Goal: Task Accomplishment & Management: Use online tool/utility

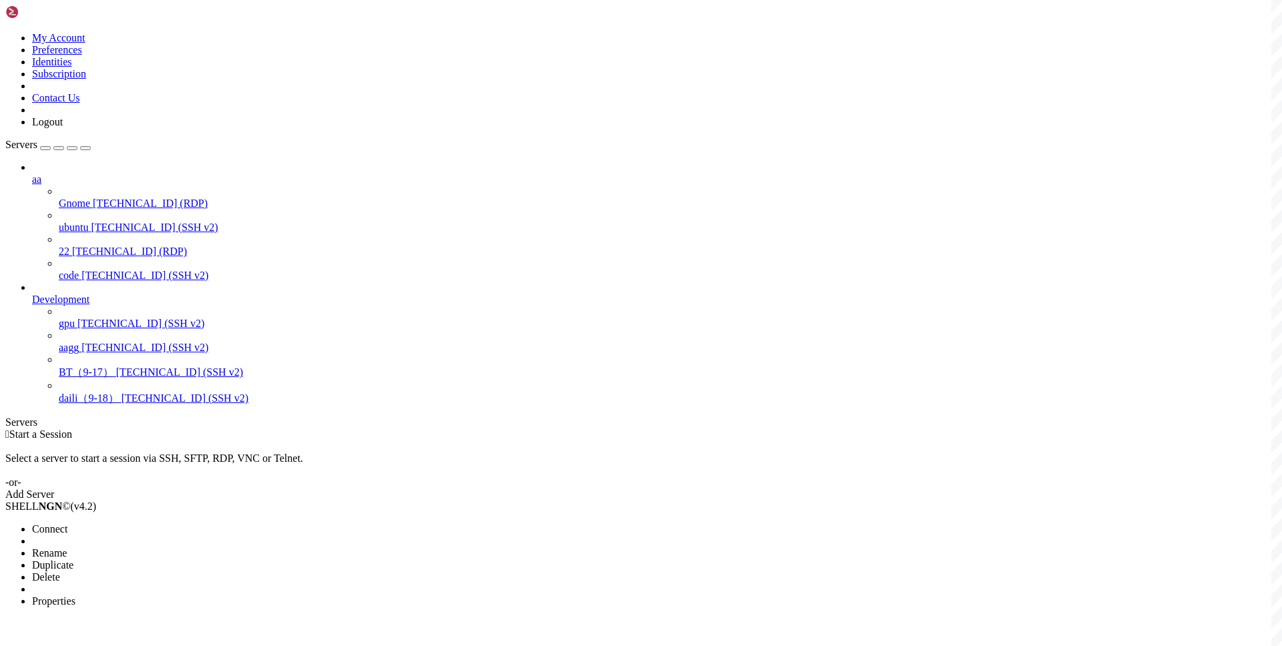
click at [67, 523] on span "Connect" at bounding box center [49, 528] width 35 height 11
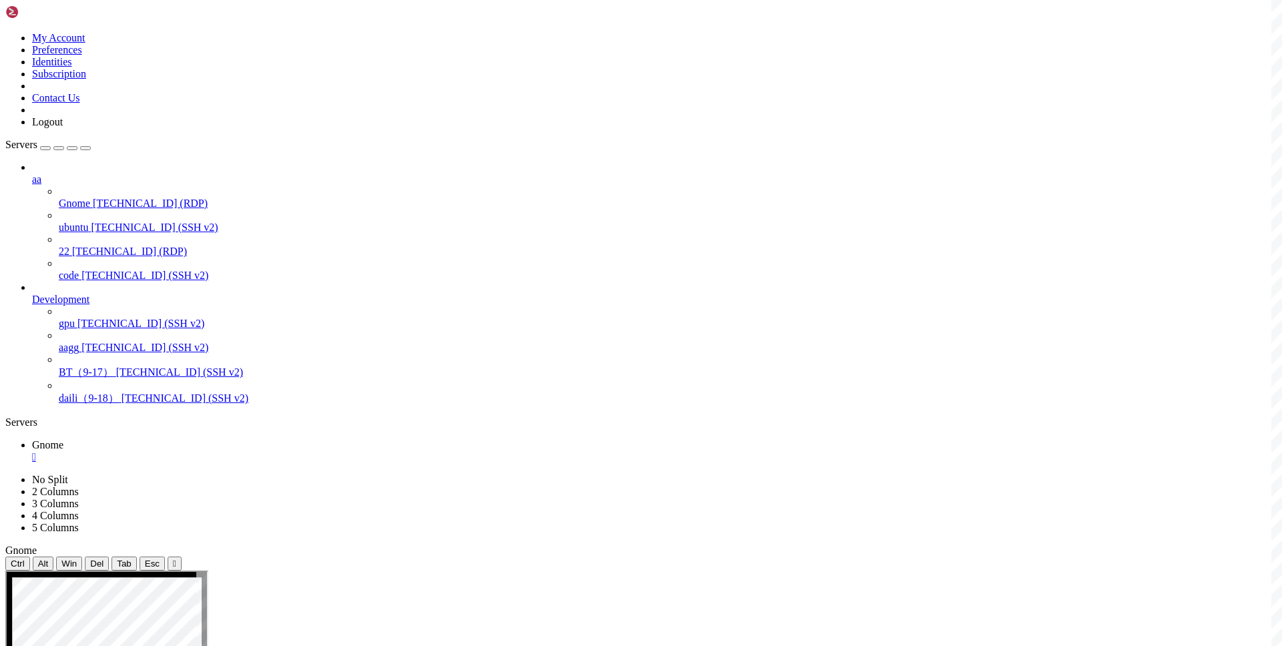
click at [233, 451] on div "" at bounding box center [654, 457] width 1245 height 12
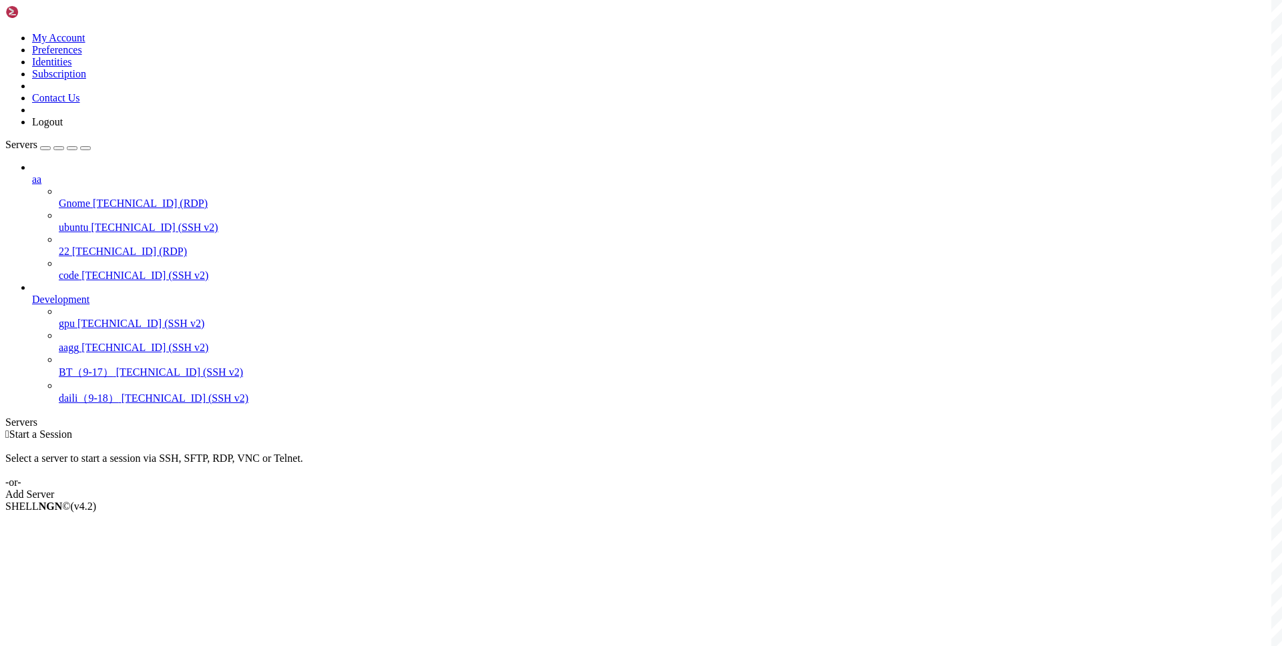
click at [477, 429] on div " Start a Session Select a server to start a session via SSH, SFTP, RDP, VNC or…" at bounding box center [640, 465] width 1271 height 72
